Goal: Navigation & Orientation: Understand site structure

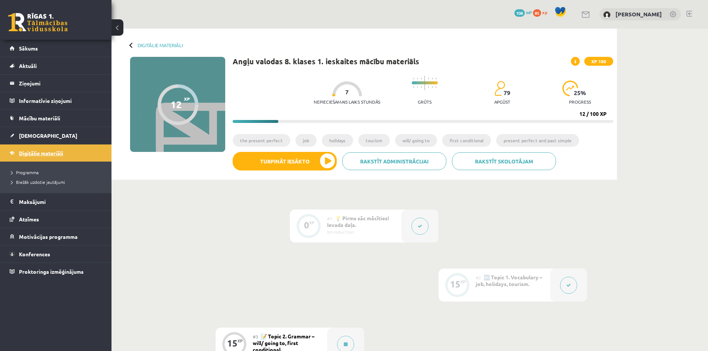
click at [71, 151] on link "Digitālie materiāli" at bounding box center [56, 153] width 93 height 17
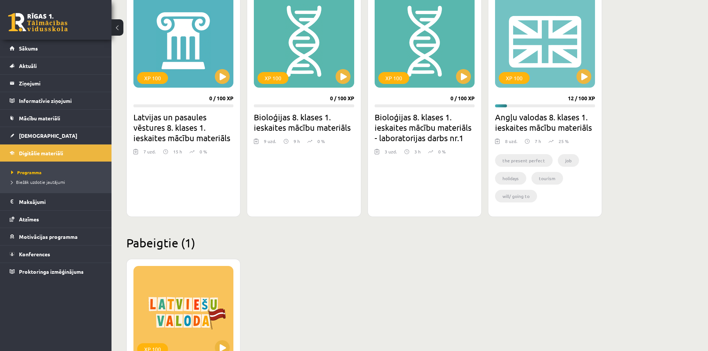
scroll to position [213, 0]
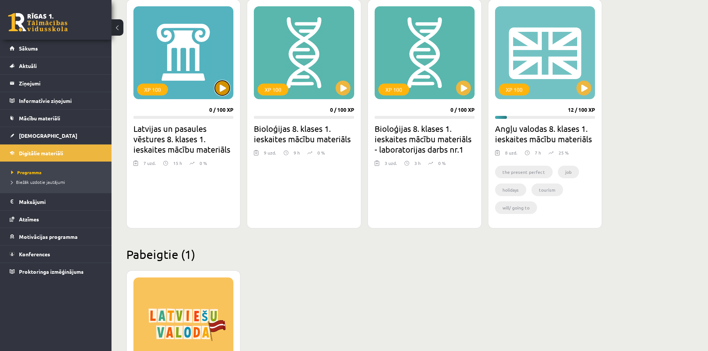
click at [222, 89] on button at bounding box center [222, 88] width 15 height 15
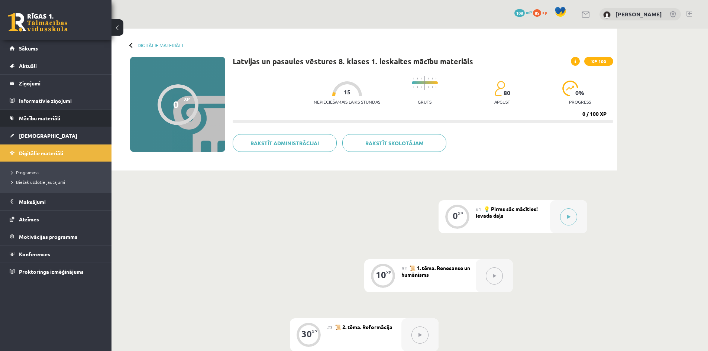
click at [39, 116] on span "Mācību materiāli" at bounding box center [39, 118] width 41 height 7
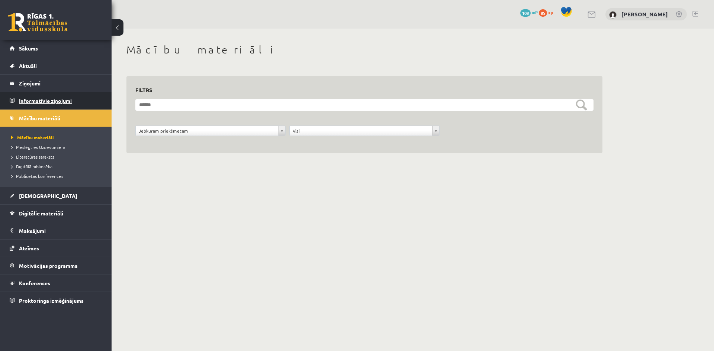
click at [28, 96] on legend "Informatīvie ziņojumi 0" at bounding box center [60, 100] width 83 height 17
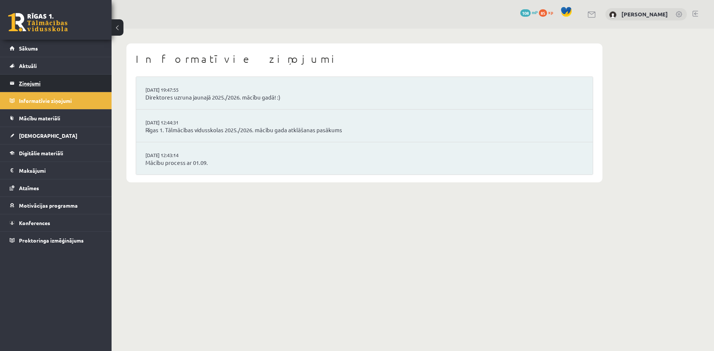
click at [28, 87] on legend "Ziņojumi 0" at bounding box center [60, 83] width 83 height 17
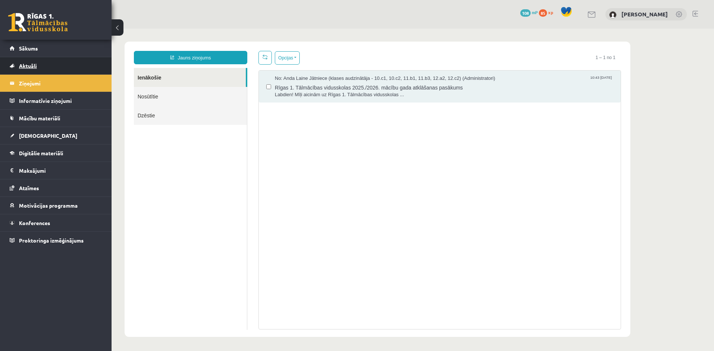
click at [28, 65] on span "Aktuāli" at bounding box center [28, 65] width 18 height 7
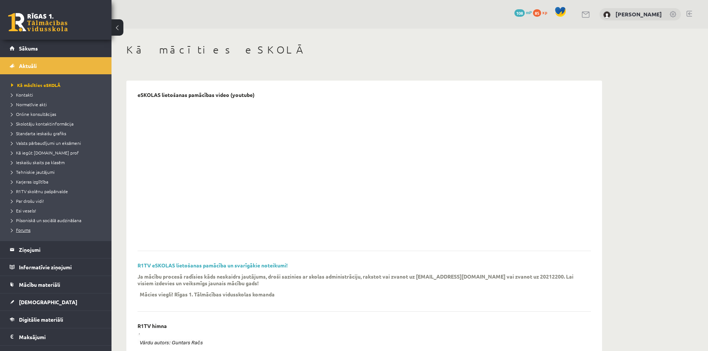
click at [21, 231] on span "Forums" at bounding box center [20, 230] width 19 height 6
click at [62, 122] on span "Skolotāju kontaktinformācija" at bounding box center [42, 124] width 62 height 6
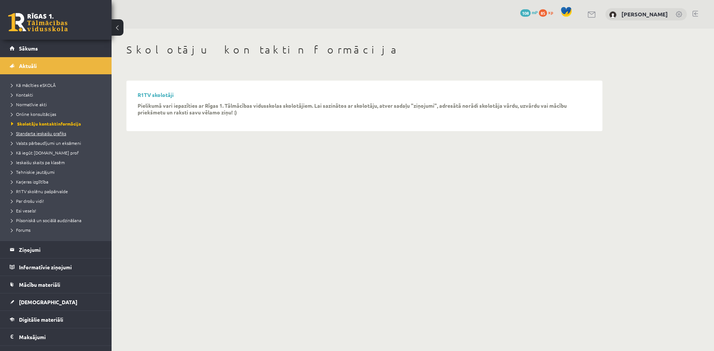
click at [51, 133] on span "Standarta ieskaišu grafiks" at bounding box center [38, 133] width 55 height 6
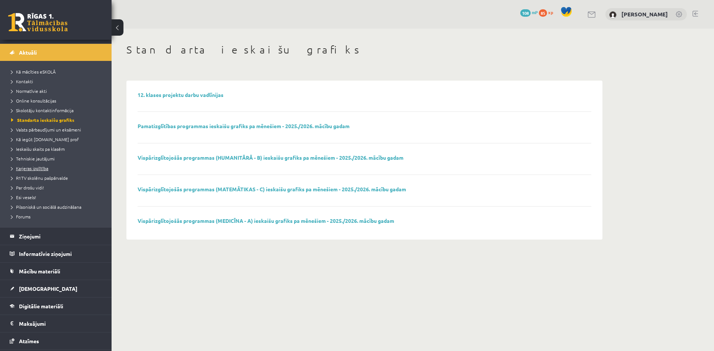
scroll to position [37, 0]
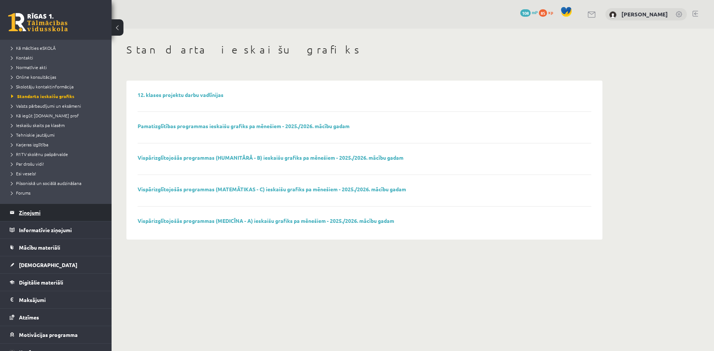
click at [38, 210] on legend "Ziņojumi 0" at bounding box center [60, 212] width 83 height 17
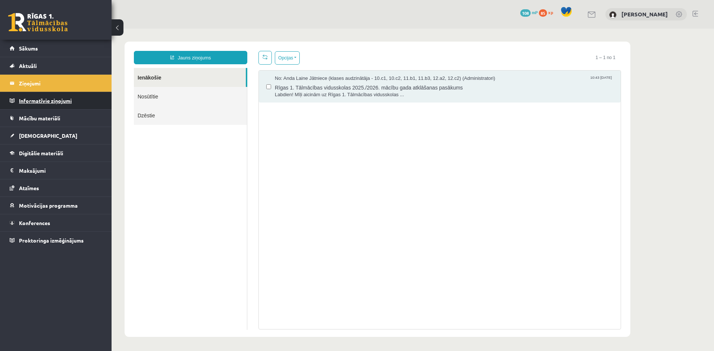
click at [41, 103] on legend "Informatīvie ziņojumi 0" at bounding box center [60, 100] width 83 height 17
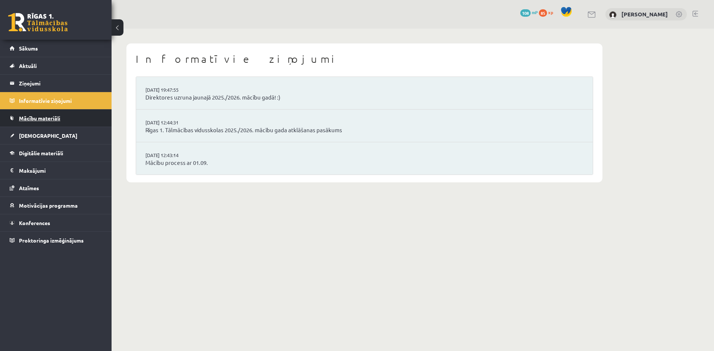
click at [38, 114] on link "Mācību materiāli" at bounding box center [56, 118] width 93 height 17
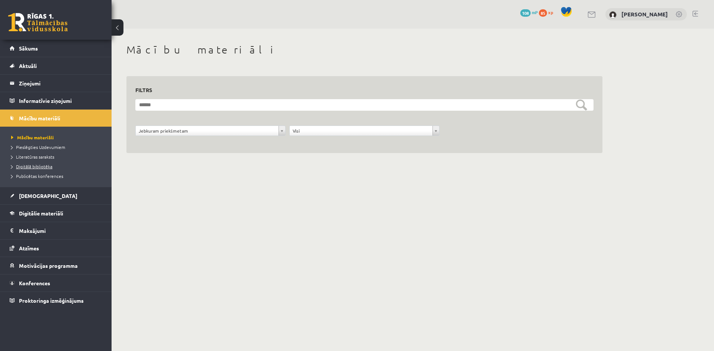
click at [42, 166] on span "Digitālā bibliotēka" at bounding box center [31, 167] width 41 height 6
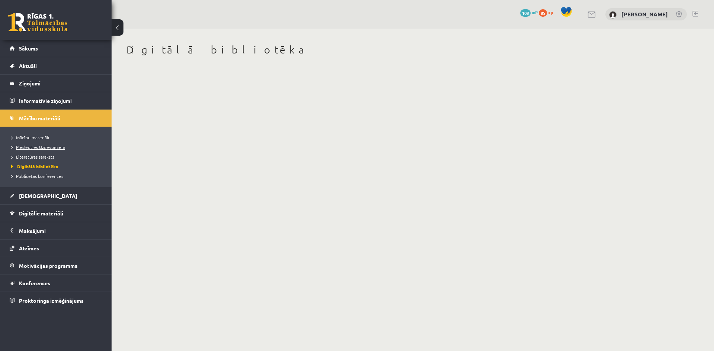
click at [47, 148] on span "Pieslēgties Uzdevumiem" at bounding box center [38, 147] width 54 height 6
click at [30, 195] on span "[DEMOGRAPHIC_DATA]" at bounding box center [48, 196] width 58 height 7
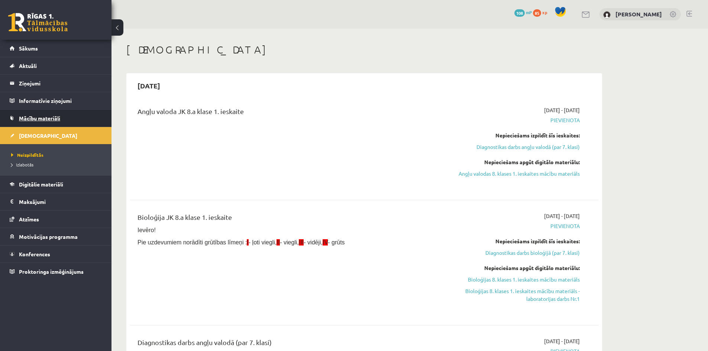
click at [35, 118] on span "Mācību materiāli" at bounding box center [39, 118] width 41 height 7
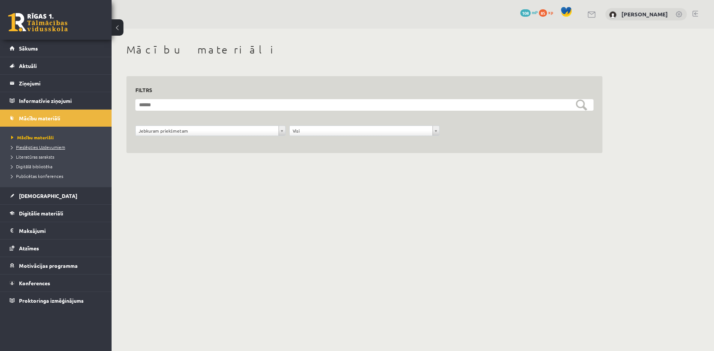
click at [39, 146] on span "Pieslēgties Uzdevumiem" at bounding box center [38, 147] width 54 height 6
